Goal: Navigation & Orientation: Go to known website

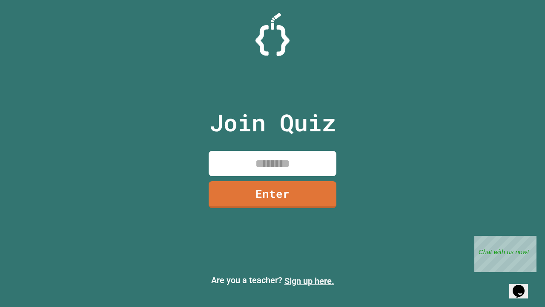
click at [309, 281] on link "Sign up here." at bounding box center [309, 280] width 50 height 10
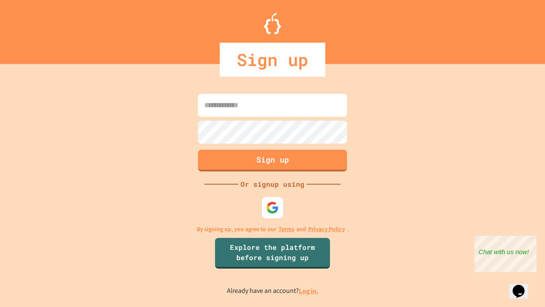
click at [309, 290] on link "Log in." at bounding box center [309, 290] width 20 height 9
